Goal: Task Accomplishment & Management: Use online tool/utility

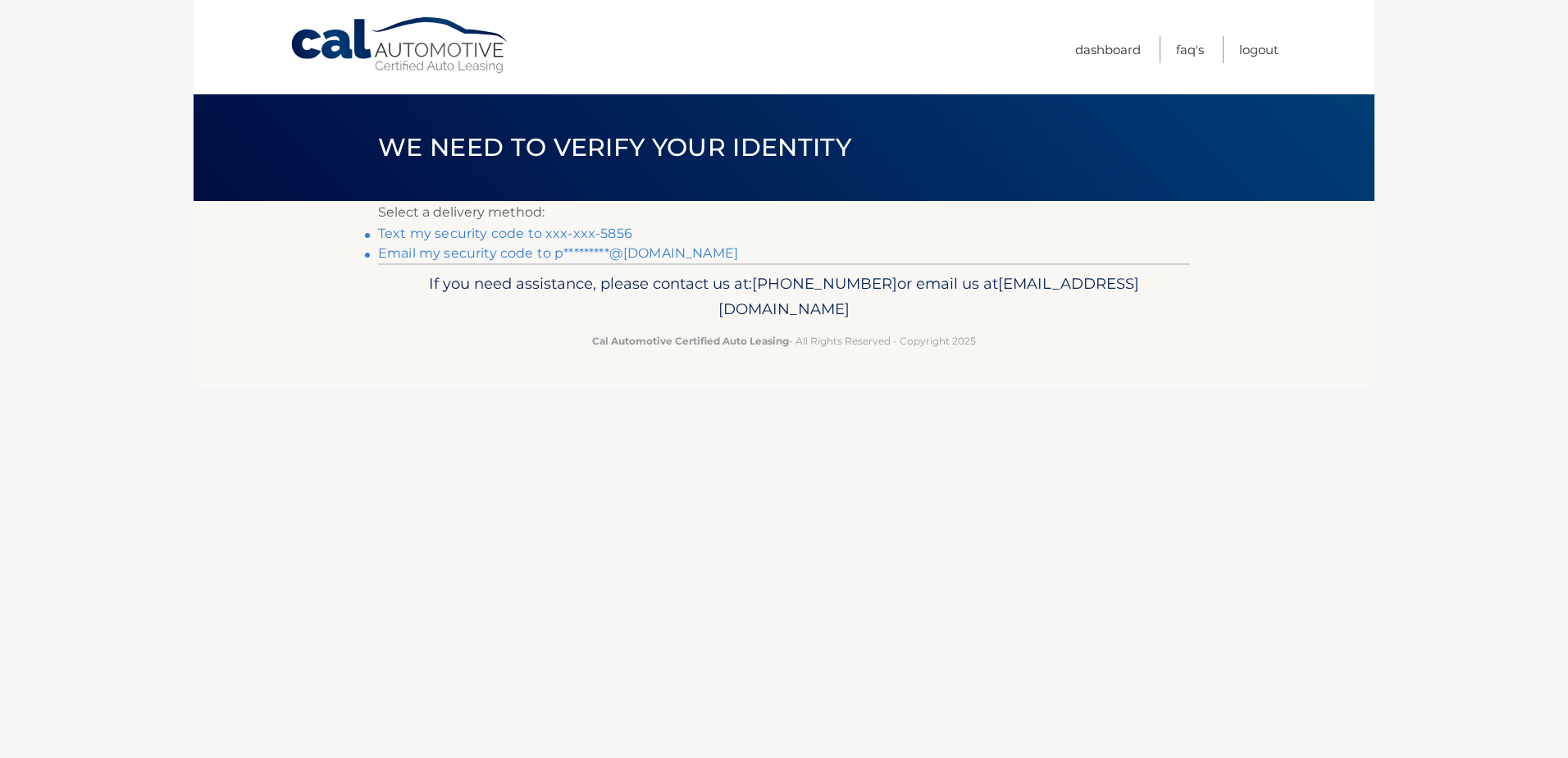
click at [527, 231] on link "Text my security code to xxx-xxx-5856" at bounding box center [505, 233] width 254 height 16
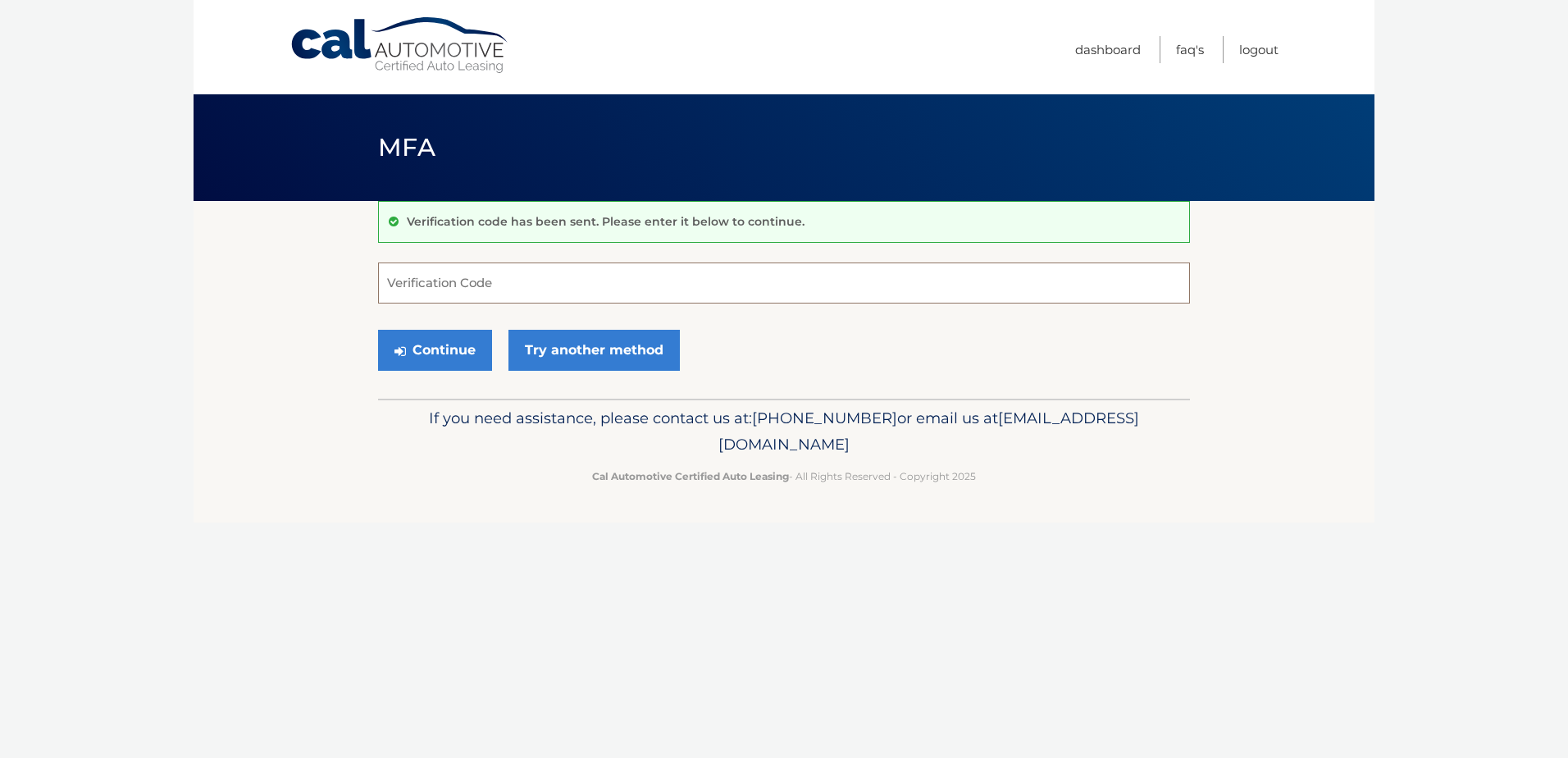
click at [499, 288] on input "Verification Code" at bounding box center [784, 283] width 812 height 41
type input "664716"
click at [430, 365] on button "Continue" at bounding box center [435, 351] width 114 height 41
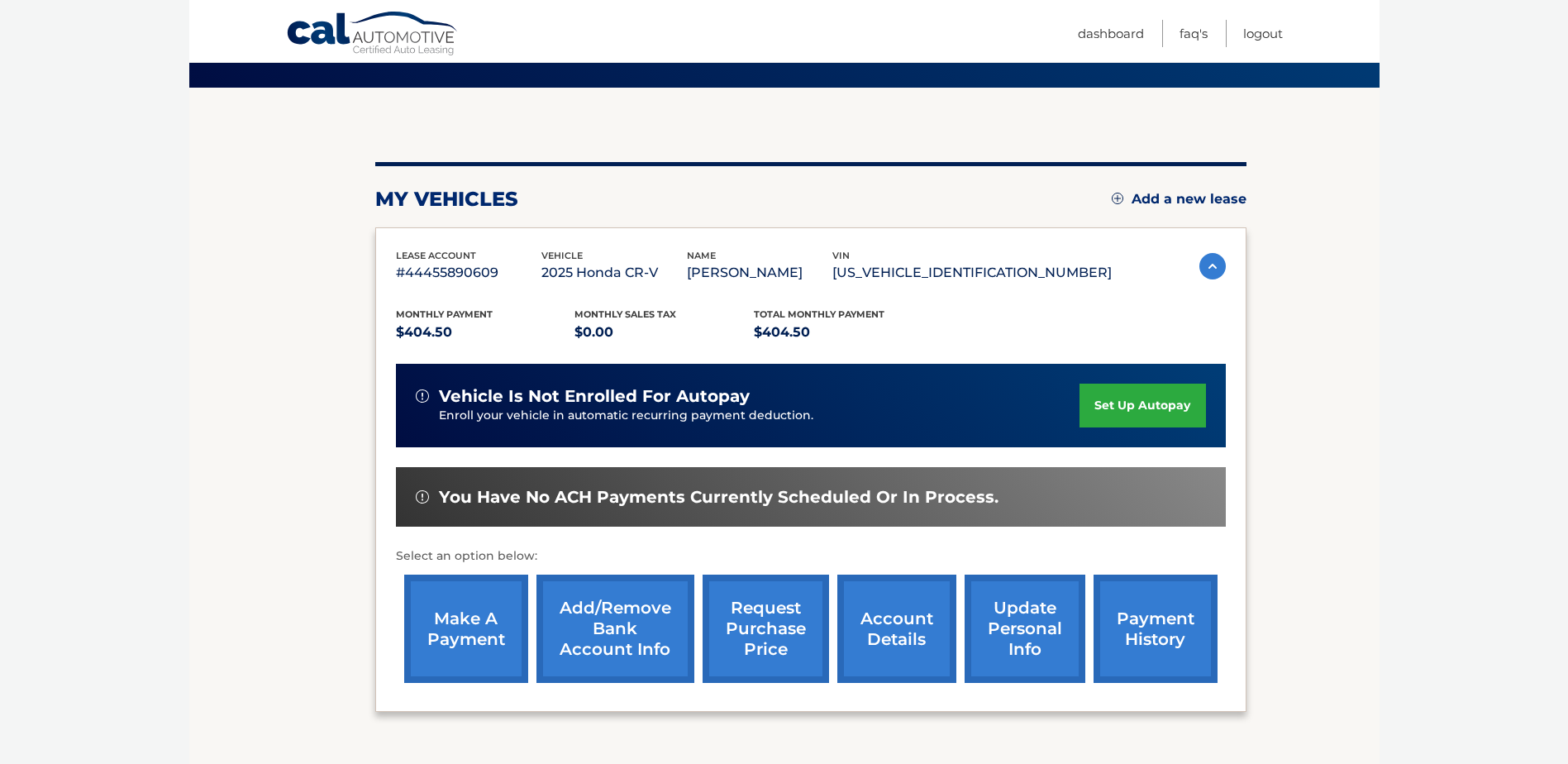
scroll to position [165, 0]
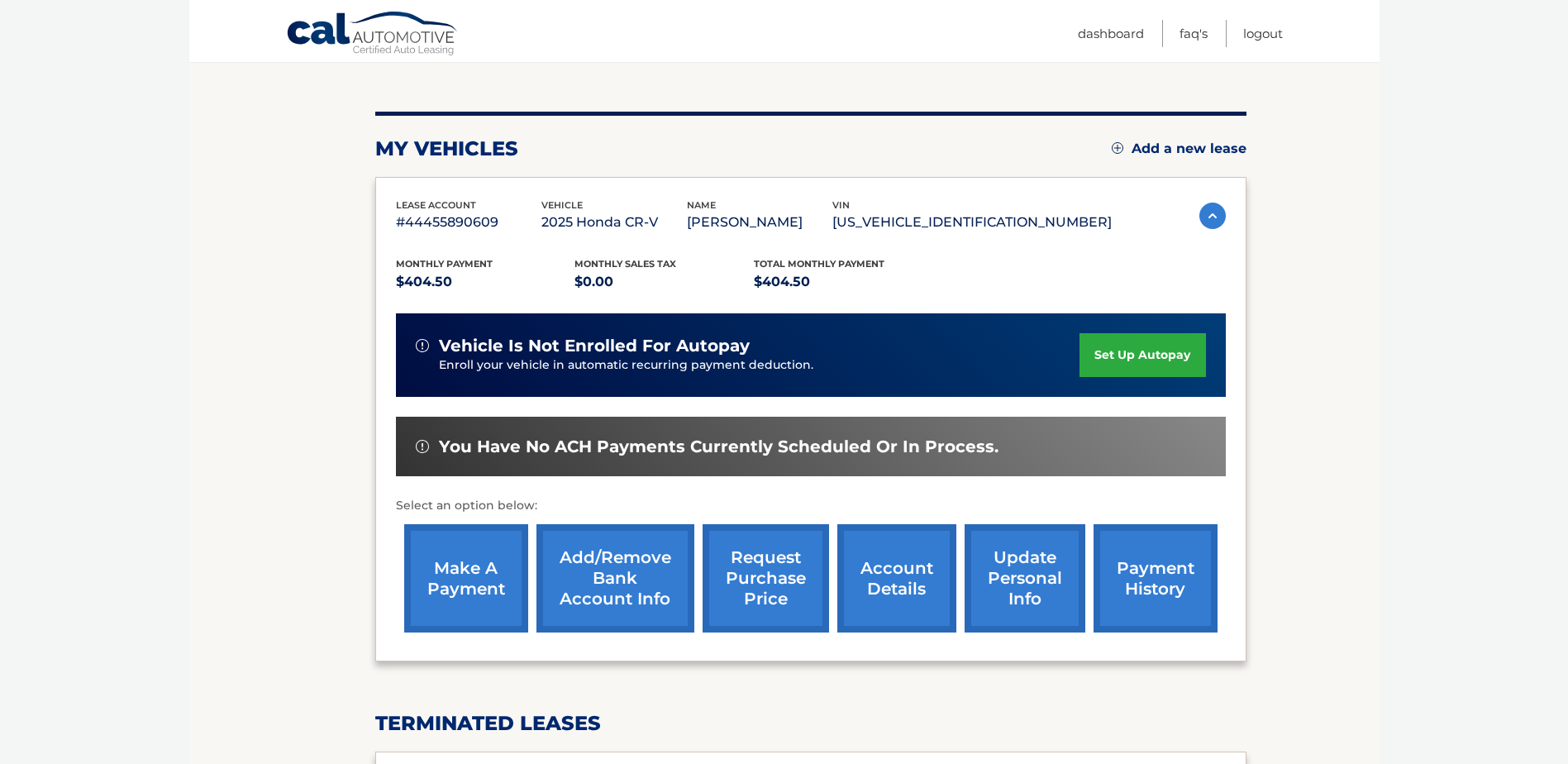
click at [472, 579] on link "make a payment" at bounding box center [465, 579] width 124 height 108
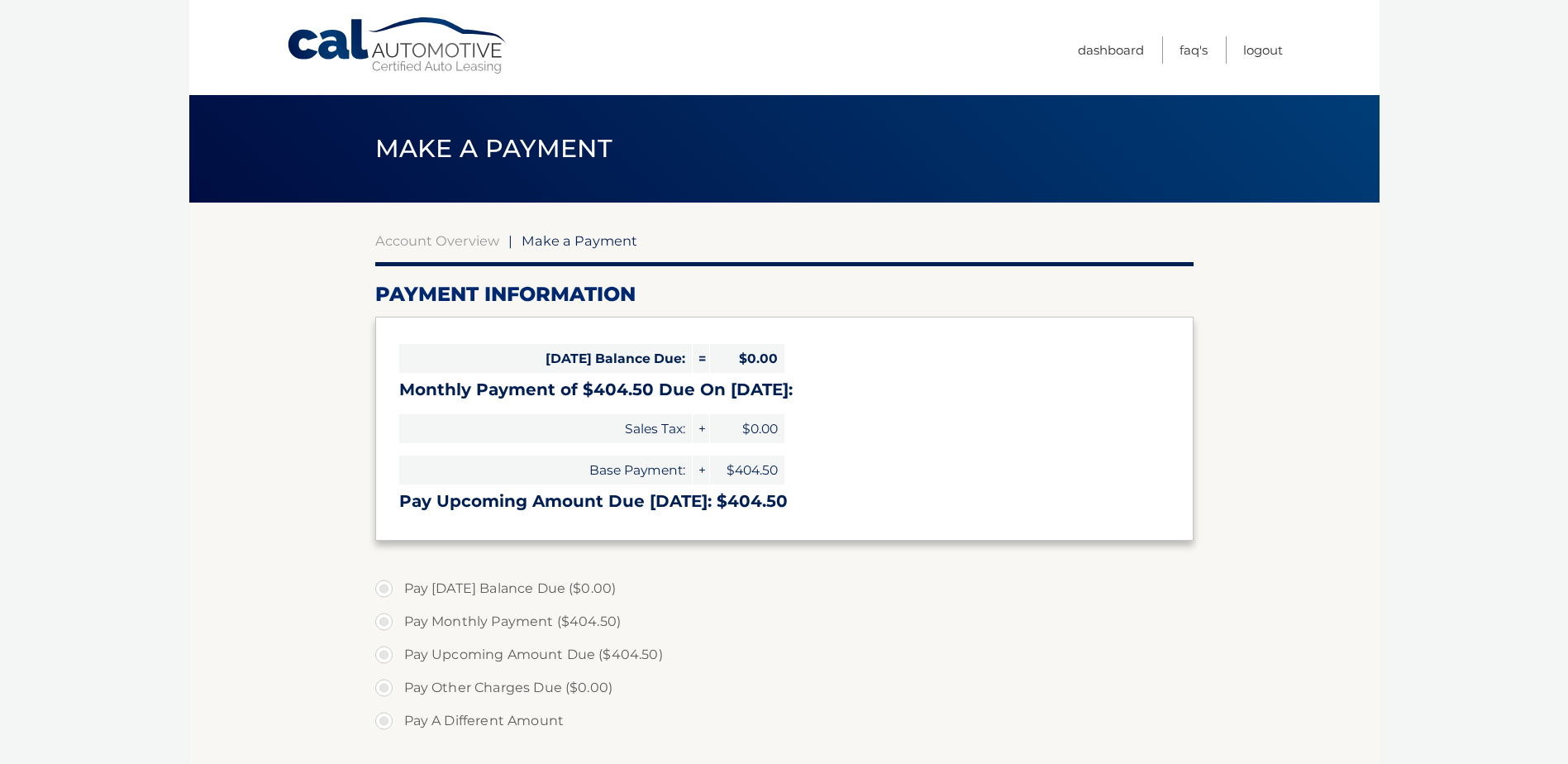
select select "ZmFiOTk3NGItZGYyMy00NzU2LTljZTAtMjRmYTIxOTE0MzIw"
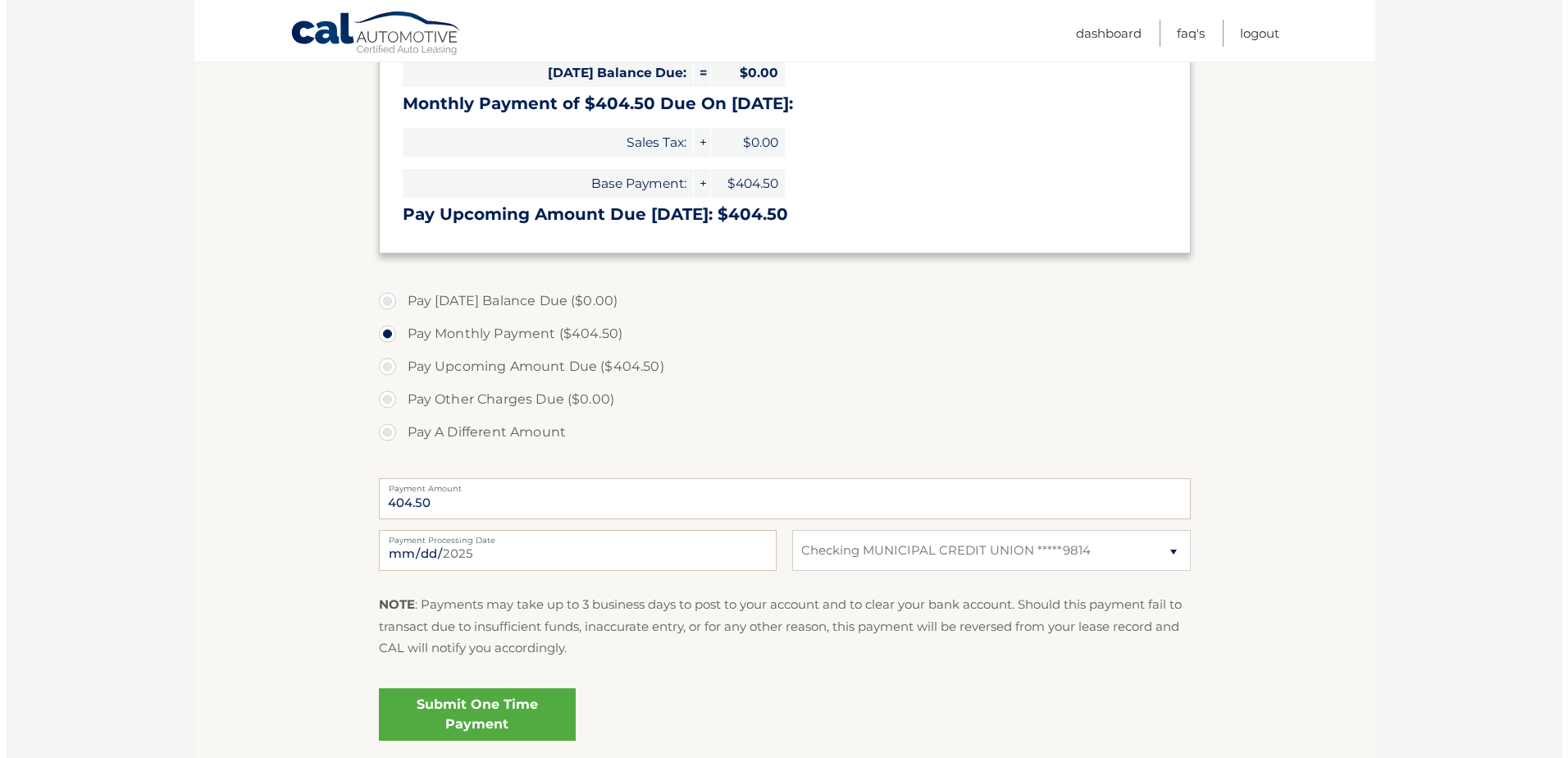
scroll to position [328, 0]
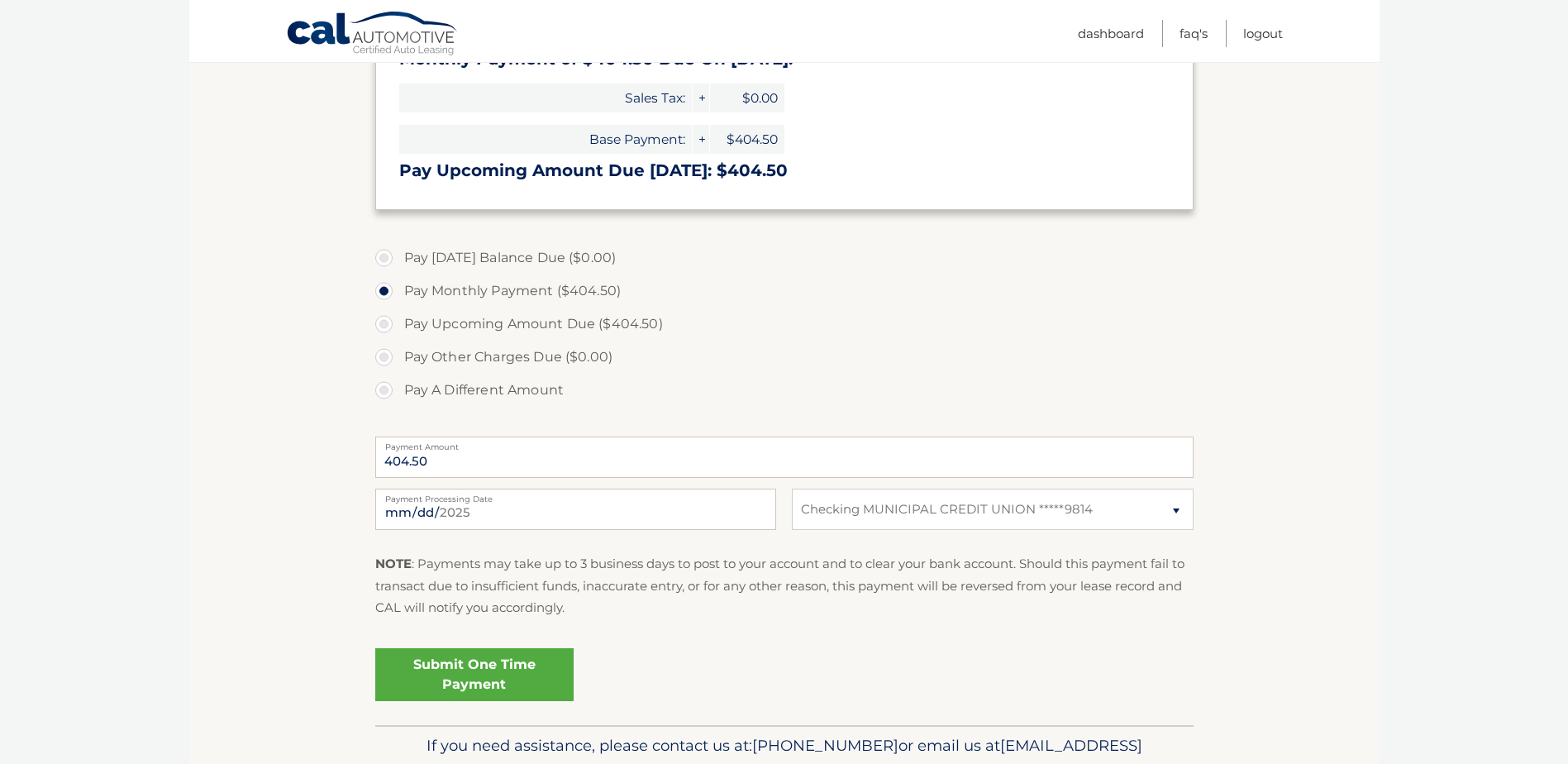
click at [511, 668] on link "Submit One Time Payment" at bounding box center [474, 675] width 199 height 53
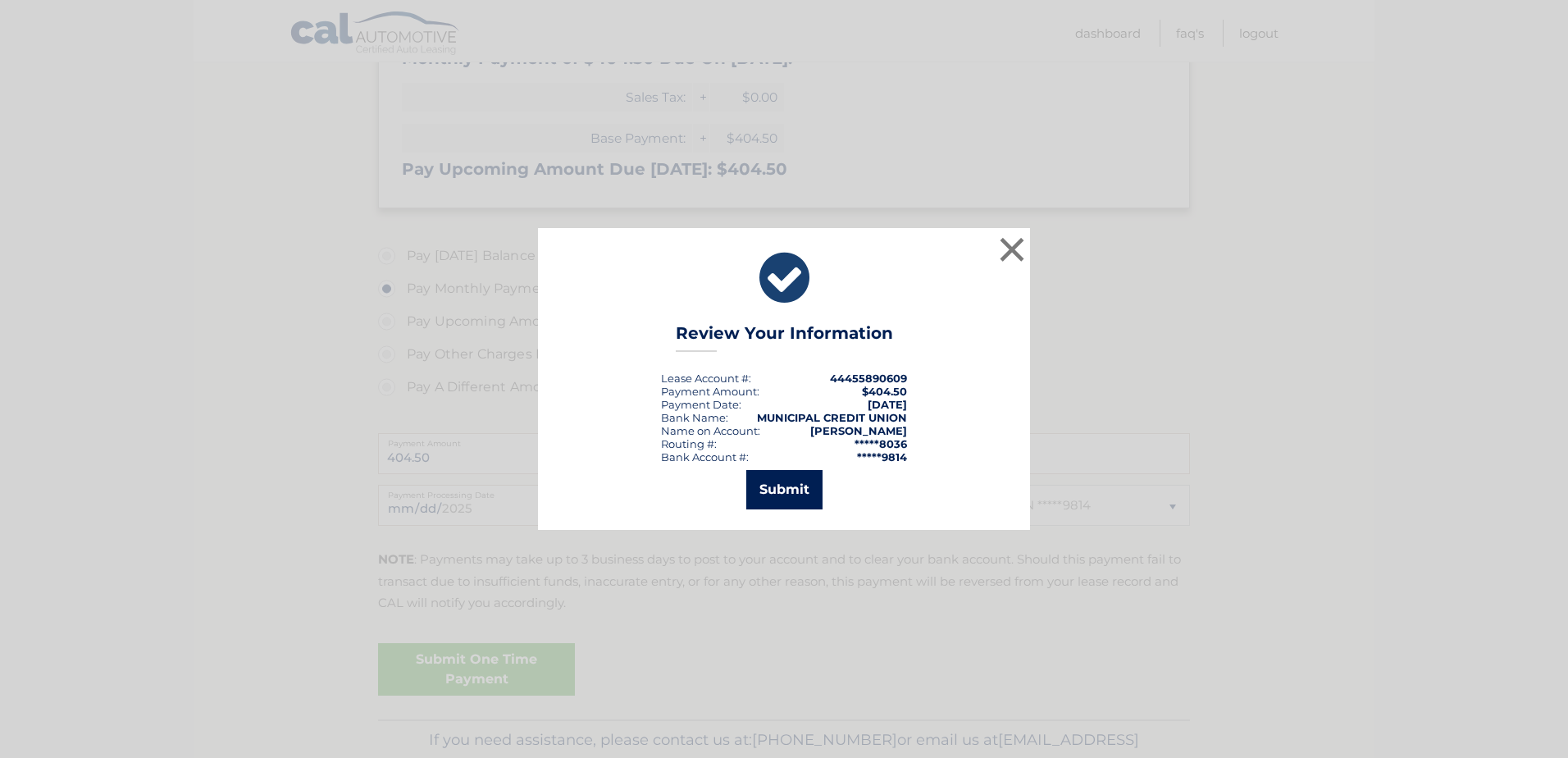
click at [780, 483] on button "Submit" at bounding box center [784, 490] width 76 height 40
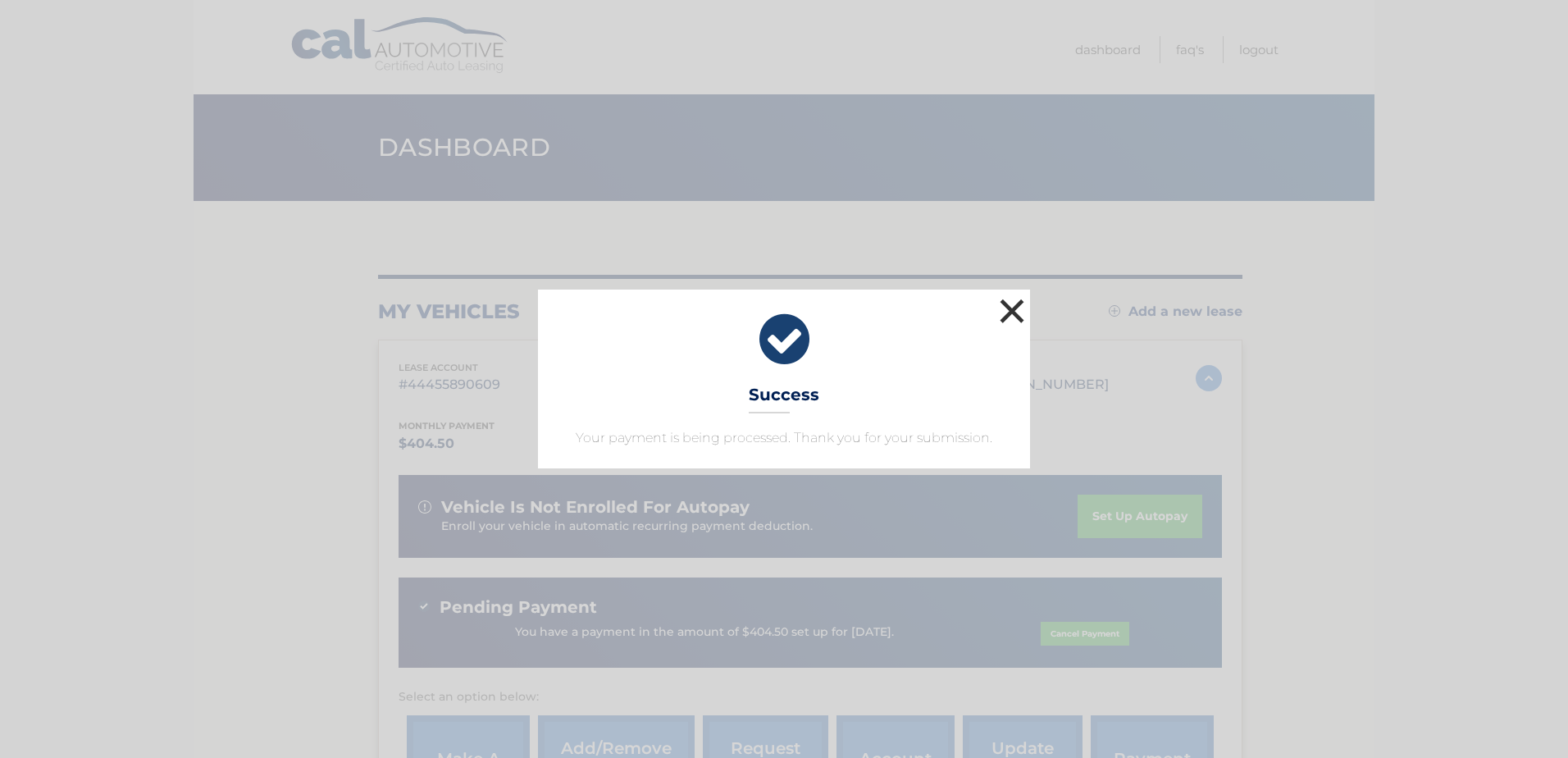
click at [1007, 312] on button "×" at bounding box center [1012, 311] width 33 height 33
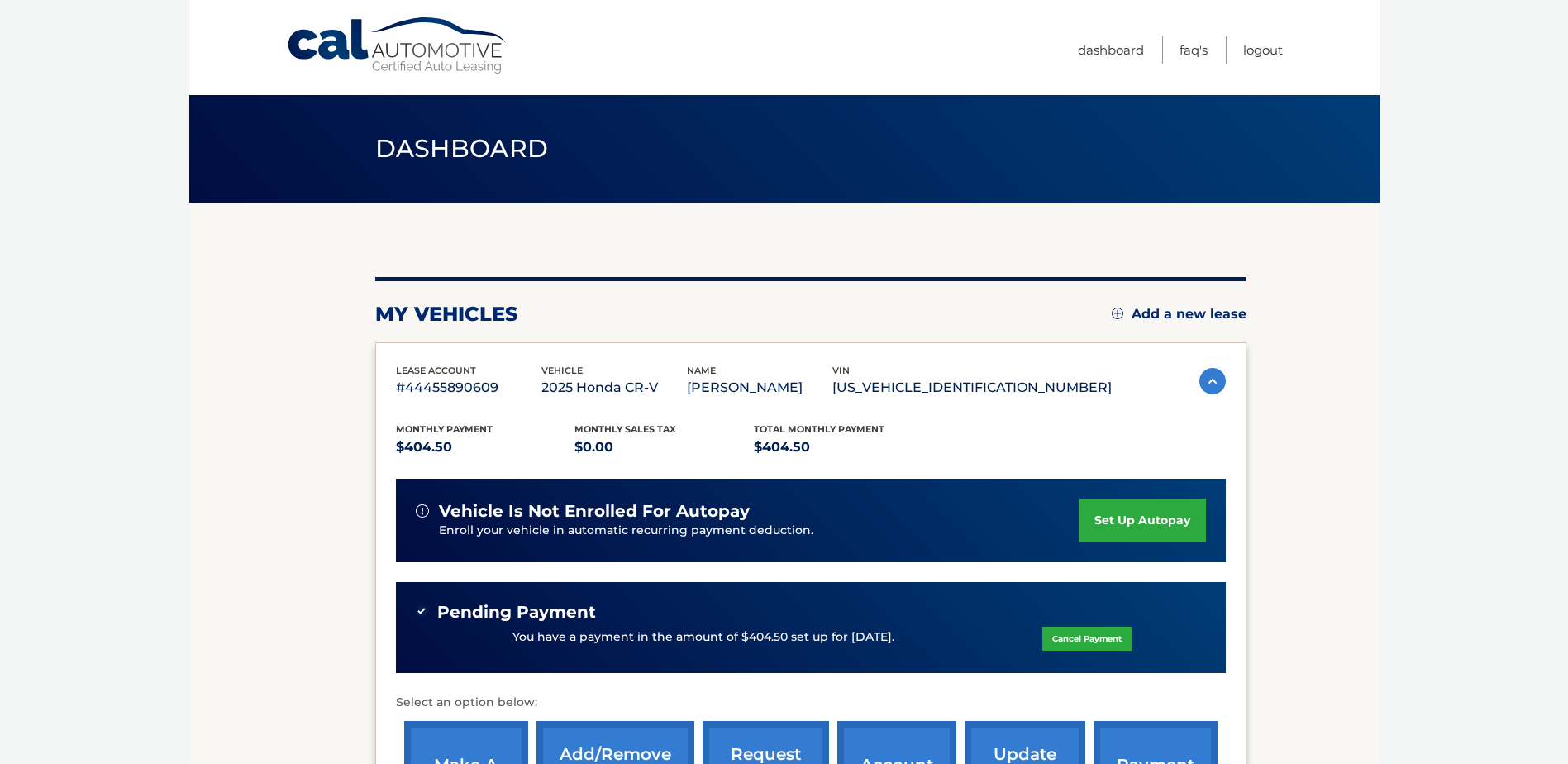
click at [1400, 354] on body "Cal Automotive Menu Dashboard FAQ's Logout" at bounding box center [784, 382] width 1568 height 764
